Goal: Transaction & Acquisition: Subscribe to service/newsletter

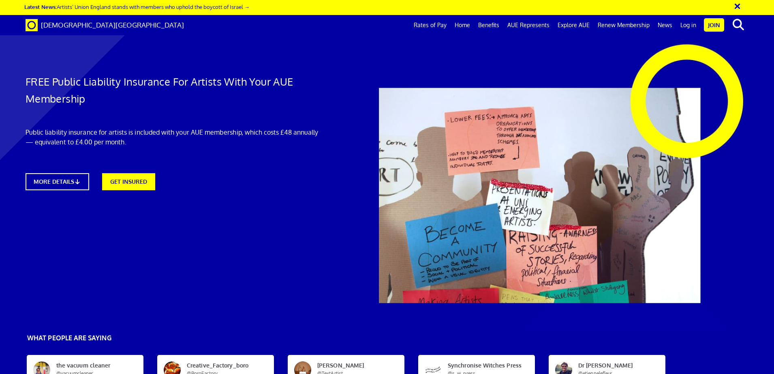
scroll to position [20, 0]
click at [236, 131] on div "FREE Public Liability Insurance For Artists With Your AUE Membership Public lia…" at bounding box center [172, 120] width 306 height 158
click at [69, 172] on link "MORE DETAILS" at bounding box center [57, 181] width 70 height 19
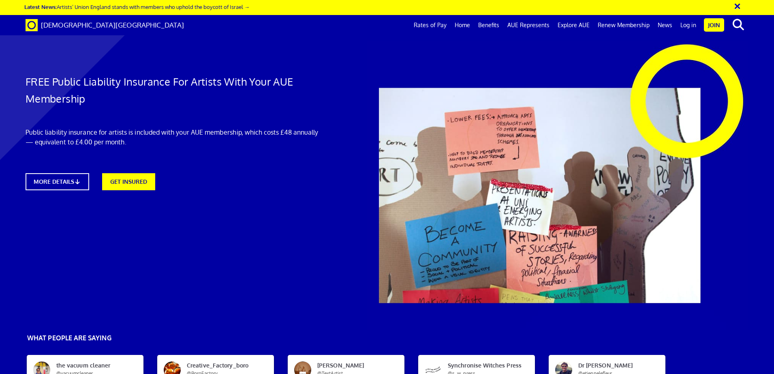
drag, startPoint x: 396, startPoint y: 77, endPoint x: 702, endPoint y: 87, distance: 305.9
drag, startPoint x: 408, startPoint y: 116, endPoint x: 553, endPoint y: 143, distance: 147.3
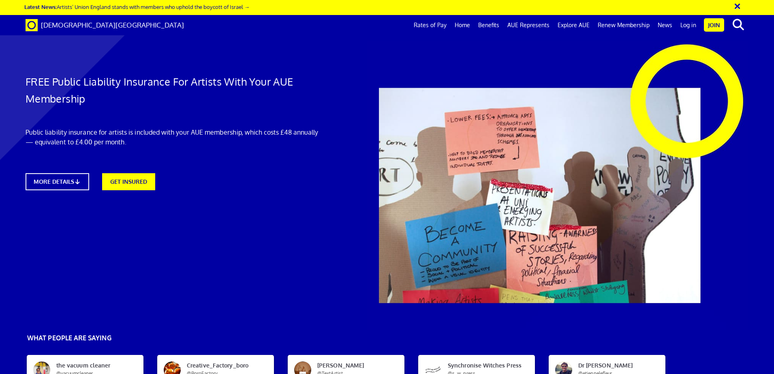
drag, startPoint x: 396, startPoint y: 173, endPoint x: 688, endPoint y: 179, distance: 291.9
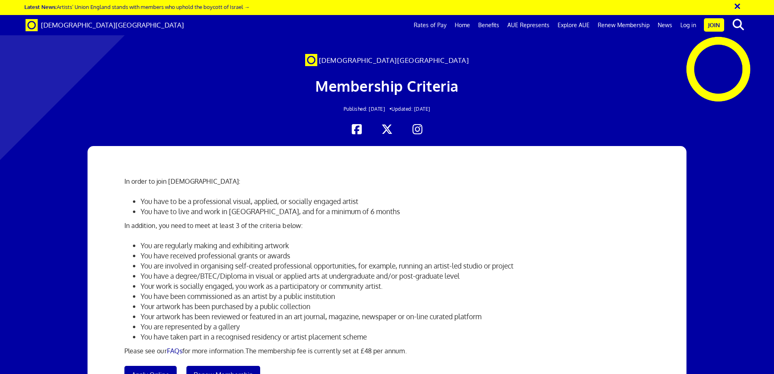
scroll to position [0, 13]
drag, startPoint x: 141, startPoint y: 182, endPoint x: 248, endPoint y: 188, distance: 106.8
click at [209, 184] on p "In order to join [DEMOGRAPHIC_DATA]:" at bounding box center [386, 181] width 525 height 10
click at [248, 188] on div "In order to join [DEMOGRAPHIC_DATA]: You have to be a professional visual, appl…" at bounding box center [387, 283] width 538 height 274
drag, startPoint x: 178, startPoint y: 201, endPoint x: 261, endPoint y: 203, distance: 82.7
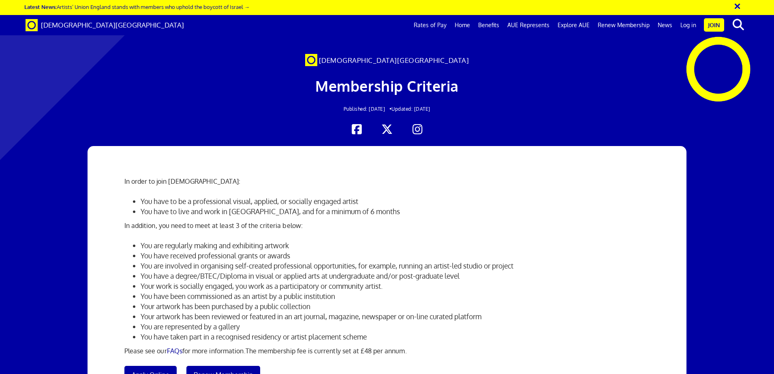
click at [261, 203] on li "You have to be a professional visual, applied, or socially engaged artist" at bounding box center [395, 201] width 509 height 10
drag, startPoint x: 262, startPoint y: 202, endPoint x: 368, endPoint y: 204, distance: 105.4
click at [368, 204] on li "You have to be a professional visual, applied, or socially engaged artist" at bounding box center [395, 201] width 509 height 10
click at [383, 204] on li "You have to be a professional visual, applied, or socially engaged artist" at bounding box center [395, 201] width 509 height 10
drag, startPoint x: 146, startPoint y: 212, endPoint x: 295, endPoint y: 215, distance: 149.2
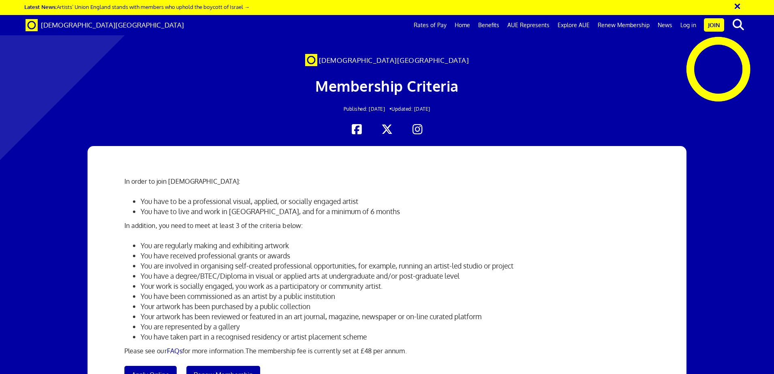
click at [258, 214] on li "You have to live and work in [GEOGRAPHIC_DATA], and for a minimum of 6 months" at bounding box center [395, 211] width 509 height 10
drag, startPoint x: 196, startPoint y: 232, endPoint x: 294, endPoint y: 233, distance: 98.1
click at [294, 240] on li "You are regularly making and exhibiting artwork" at bounding box center [395, 245] width 509 height 10
click at [311, 240] on li "You are regularly making and exhibiting artwork" at bounding box center [395, 245] width 509 height 10
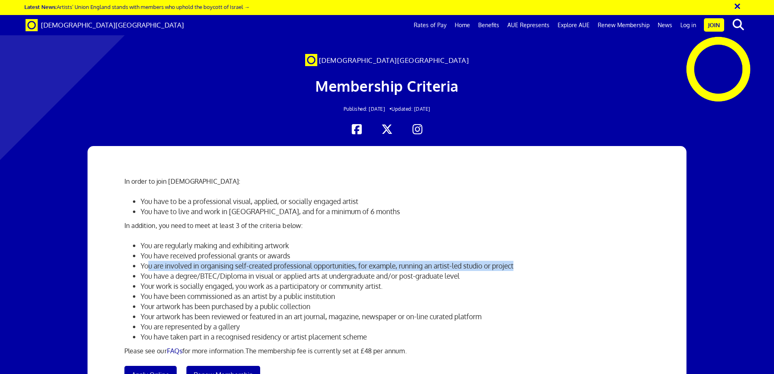
drag, startPoint x: 148, startPoint y: 255, endPoint x: 527, endPoint y: 254, distance: 379.1
click at [527, 261] on li "You are involved in organising self-created professional opportunities, for exa…" at bounding box center [395, 266] width 509 height 10
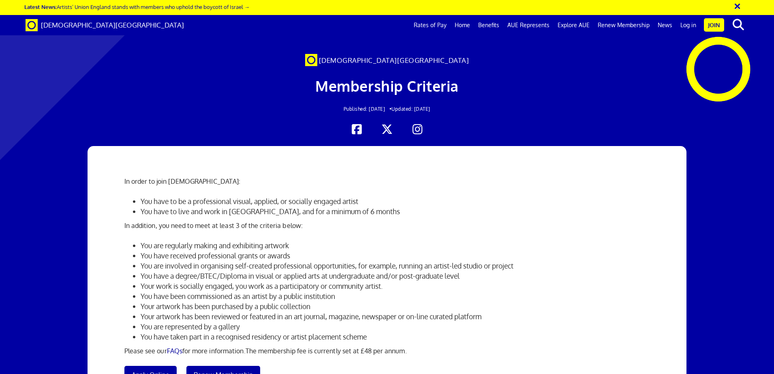
click at [179, 271] on li "You have a degree/BTEC/Diploma in visual or applied arts at undergraduate and/o…" at bounding box center [395, 276] width 509 height 10
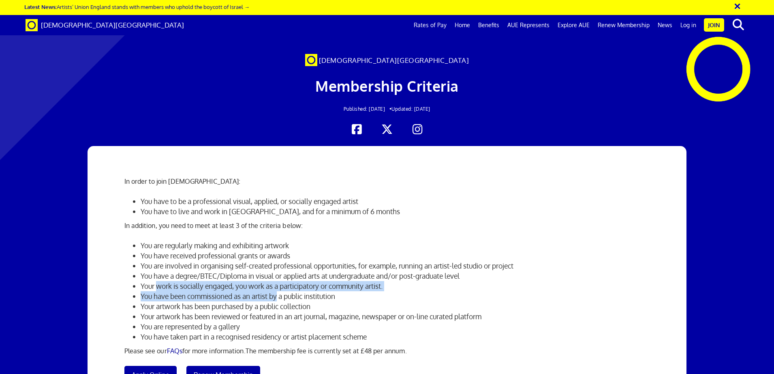
drag, startPoint x: 158, startPoint y: 273, endPoint x: 281, endPoint y: 279, distance: 122.6
click at [281, 279] on ul "You are regularly making and exhibiting artwork You have received professional …" at bounding box center [386, 290] width 525 height 101
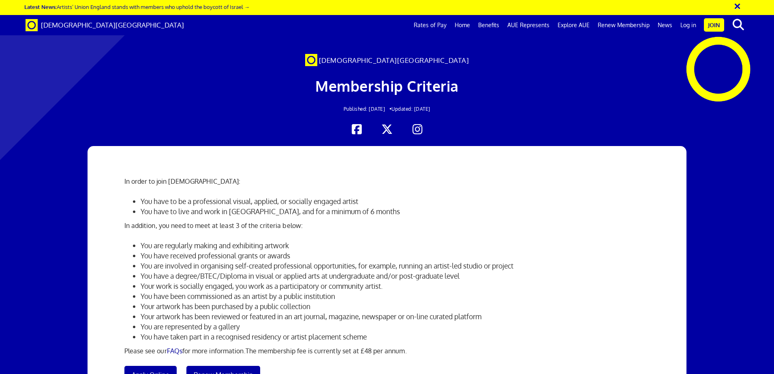
click at [261, 301] on li "Your artwork has been purchased by a public collection" at bounding box center [395, 306] width 509 height 10
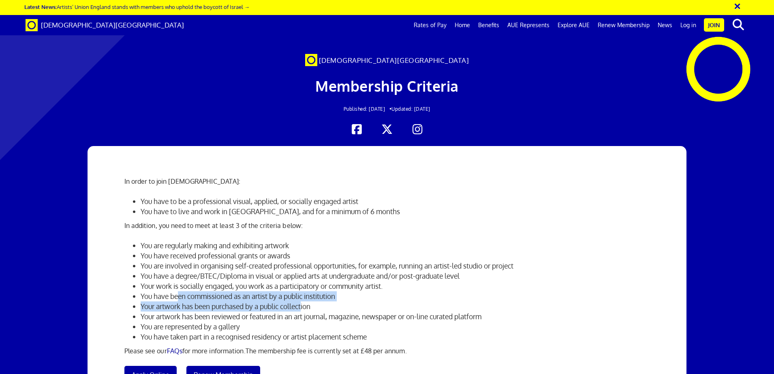
drag, startPoint x: 180, startPoint y: 287, endPoint x: 299, endPoint y: 289, distance: 119.2
click at [306, 289] on ul "You are regularly making and exhibiting artwork You have received professional …" at bounding box center [386, 290] width 525 height 101
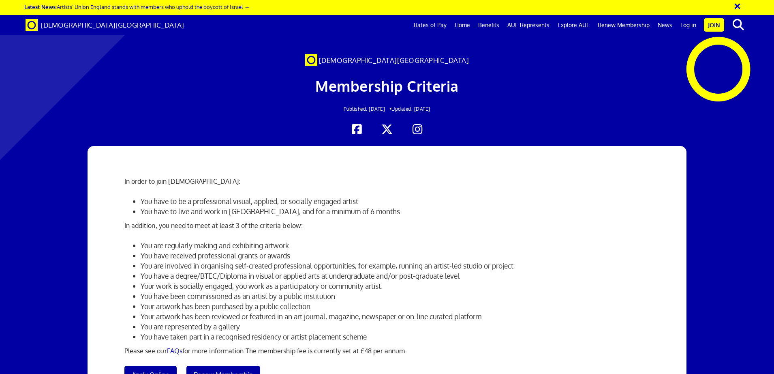
drag, startPoint x: 284, startPoint y: 294, endPoint x: 265, endPoint y: 297, distance: 19.3
click at [283, 301] on li "Your artwork has been purchased by a public collection" at bounding box center [395, 306] width 509 height 10
click at [148, 371] on span "Apply Online" at bounding box center [151, 375] width 38 height 8
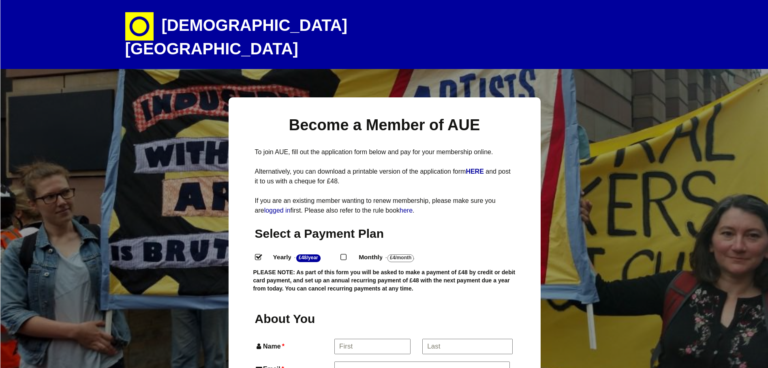
select select
click at [346, 254] on input "Monthly - £4/Month ." at bounding box center [343, 256] width 5 height 5
radio input "true"
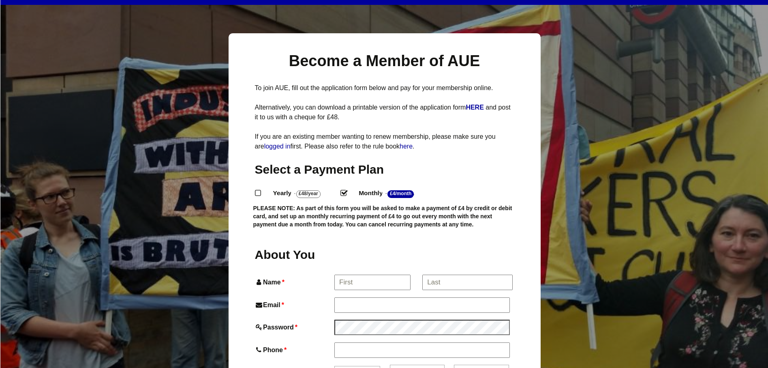
scroll to position [102, 0]
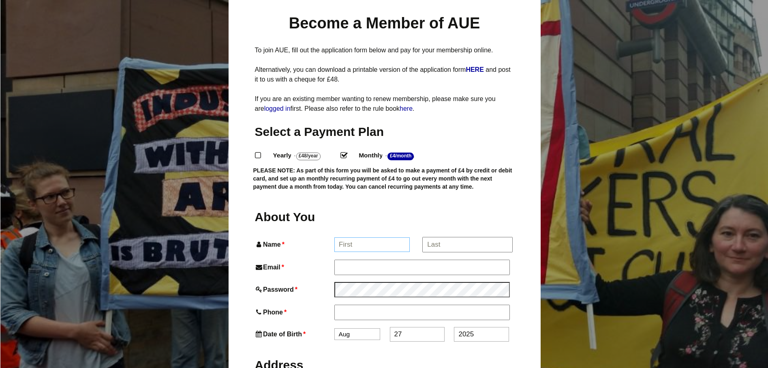
click at [391, 237] on input "Name *" at bounding box center [371, 244] width 75 height 15
type input "Jess"
type input "Jess Silva"
type input "doodles.jess@gmail.com"
type input "07584486768"
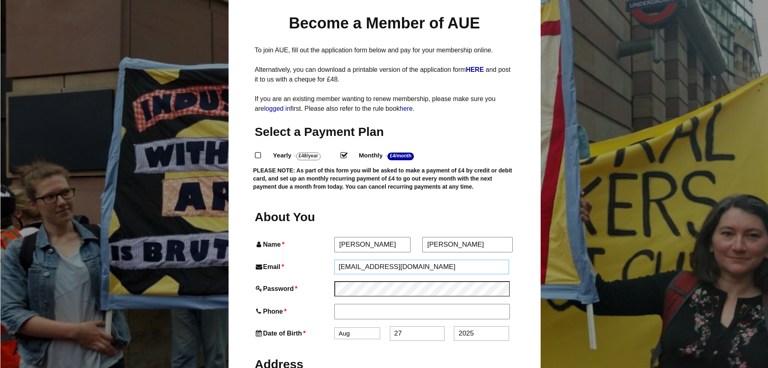
type input "Flat 6, 78b High Street"
type input "Sevenoaks"
type input "TN13 1JR"
